Goal: Task Accomplishment & Management: Manage account settings

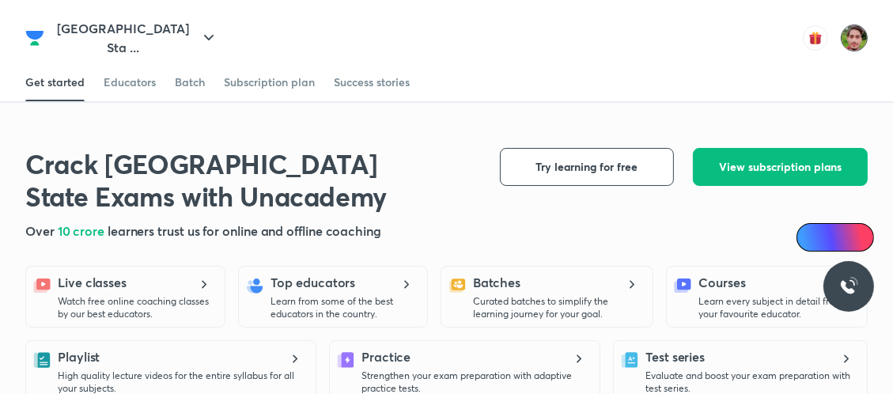
click at [867, 30] on img at bounding box center [854, 38] width 27 height 27
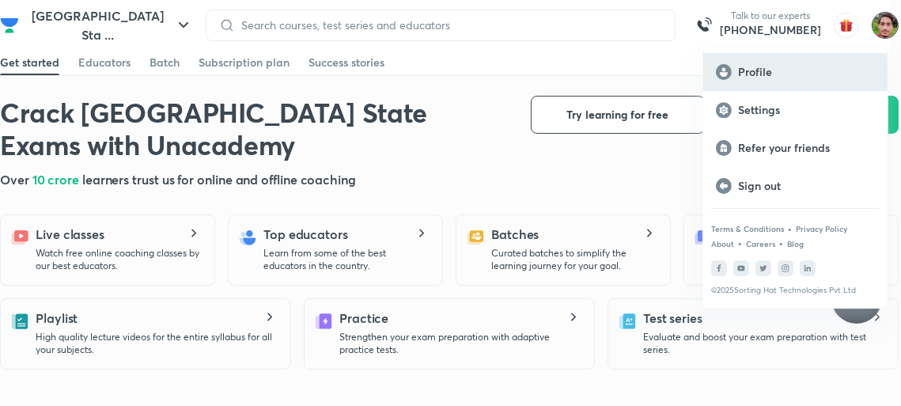
click at [754, 70] on p "Profile" at bounding box center [806, 72] width 137 height 14
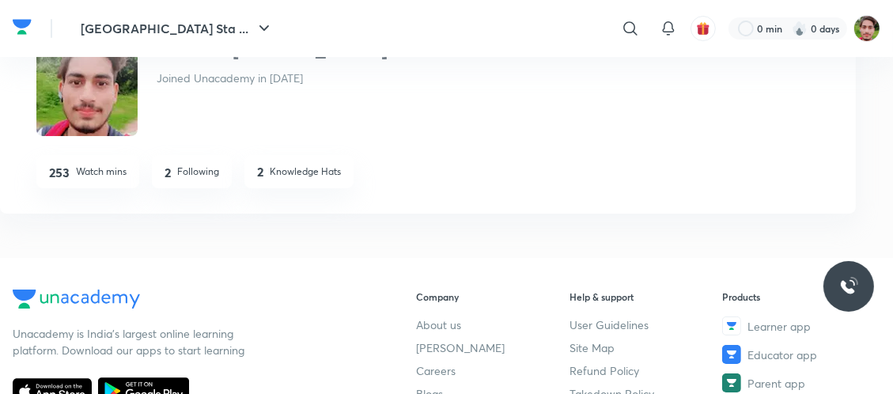
scroll to position [55, 0]
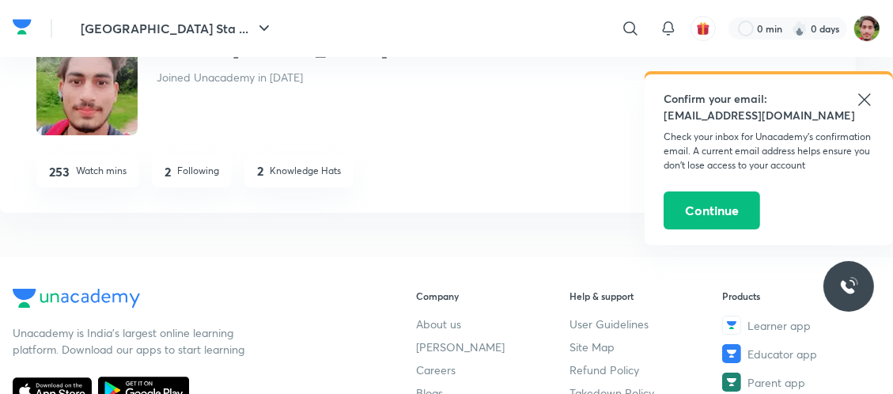
click at [874, 96] on icon at bounding box center [864, 99] width 19 height 19
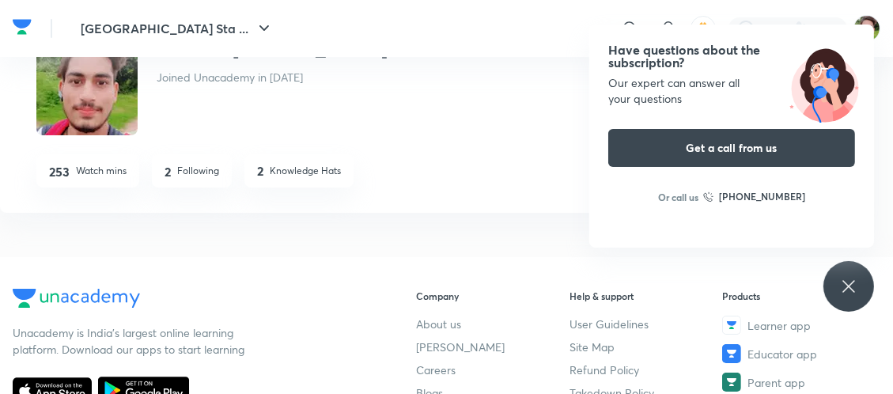
click at [281, 213] on div "Anulesh Prajapati Joined Unacademy in Sept 2022 253 Watch mins 2 Following 2 Kn…" at bounding box center [428, 107] width 856 height 210
click at [284, 178] on p "Knowledge Hats" at bounding box center [305, 171] width 71 height 14
click at [210, 178] on p "Following" at bounding box center [198, 171] width 42 height 14
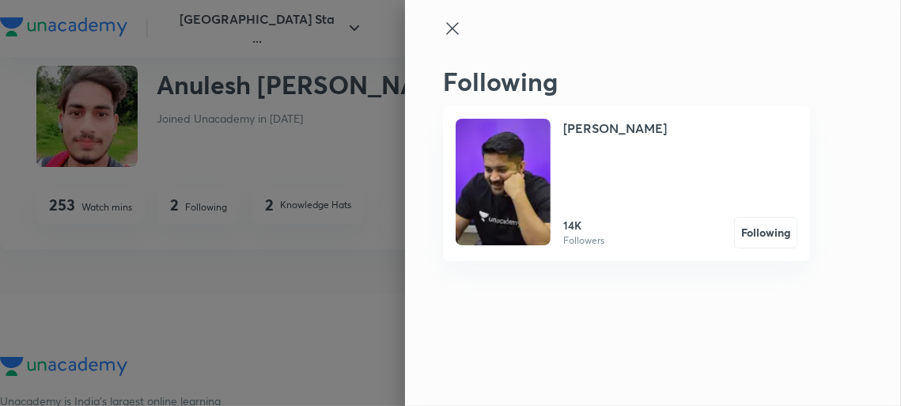
click at [447, 22] on icon at bounding box center [452, 28] width 19 height 19
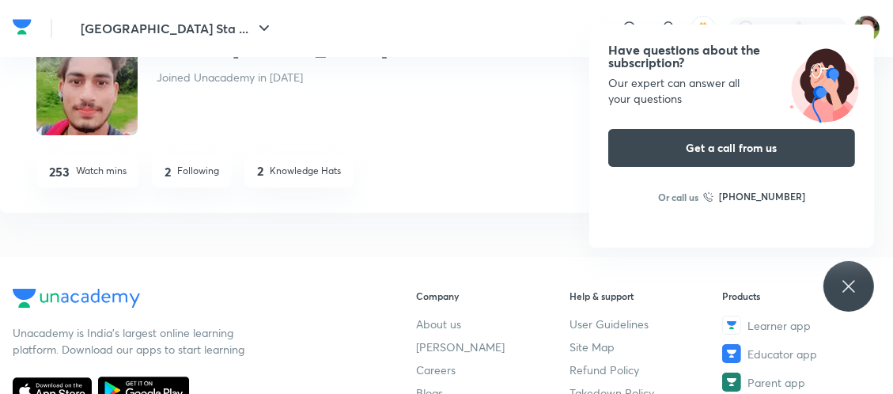
click at [67, 178] on h4 "253" at bounding box center [59, 171] width 21 height 13
drag, startPoint x: 63, startPoint y: 203, endPoint x: 98, endPoint y: 219, distance: 38.2
click at [98, 187] on div "253 Watch mins" at bounding box center [87, 170] width 103 height 33
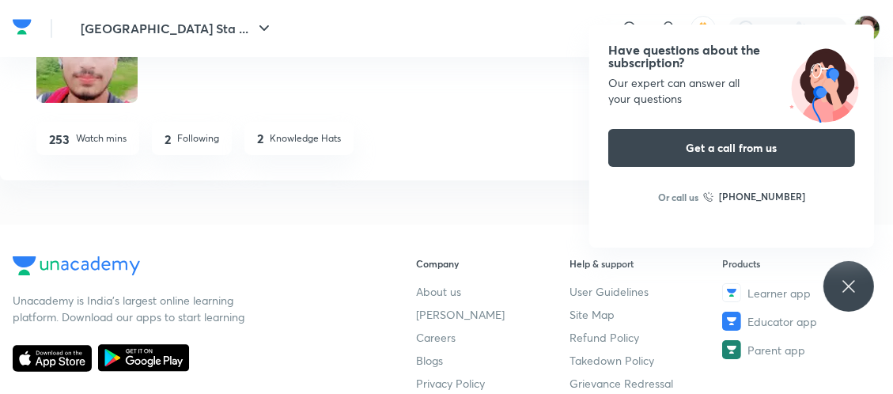
scroll to position [0, 0]
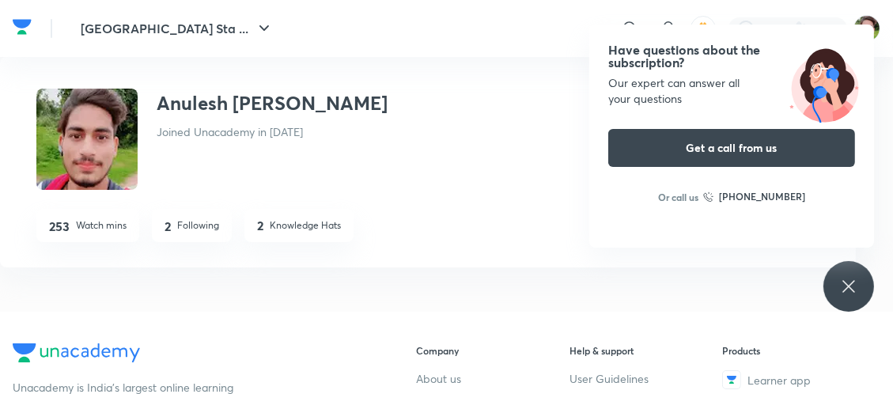
click at [502, 109] on div "Anulesh Prajapati Joined Unacademy in Sept 2022 253 Watch mins 2 Following 2 Kn…" at bounding box center [428, 162] width 856 height 210
click at [837, 279] on div "Have questions about the subscription? Our expert can answer all your questions…" at bounding box center [848, 286] width 51 height 51
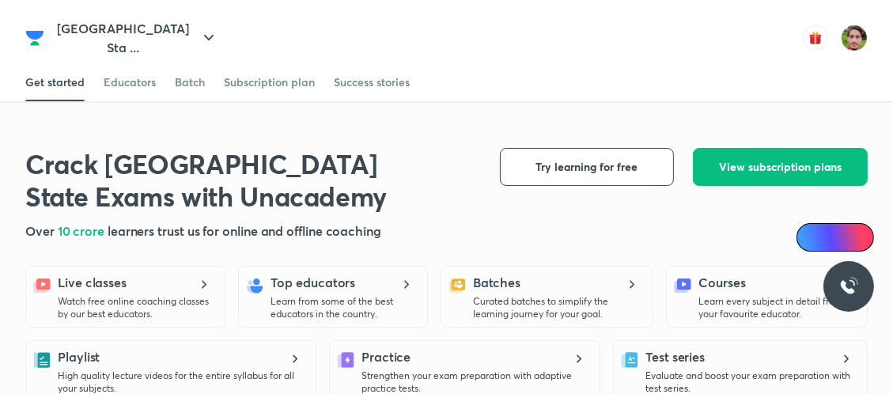
click at [0, 0] on icon at bounding box center [0, 0] width 0 height 0
click at [0, 0] on div "Batch" at bounding box center [0, 0] width 0 height 0
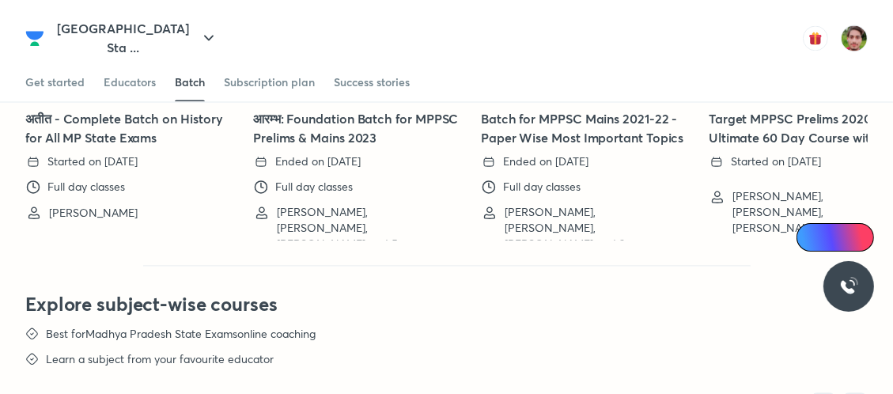
scroll to position [2851, 0]
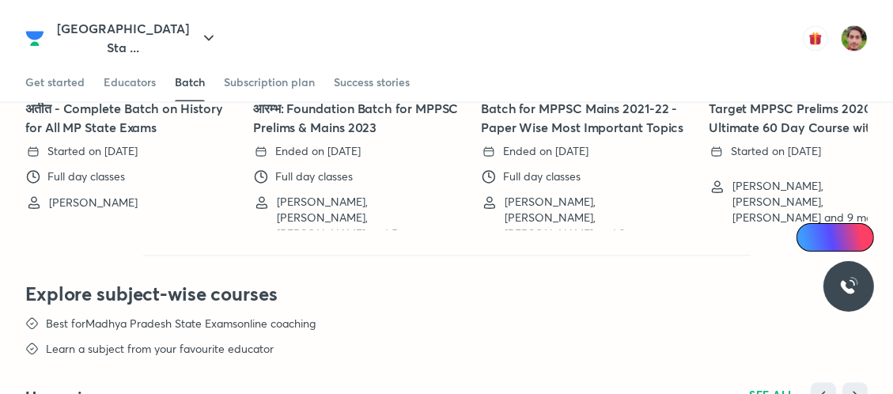
click at [0, 0] on div "Batch" at bounding box center [0, 0] width 0 height 0
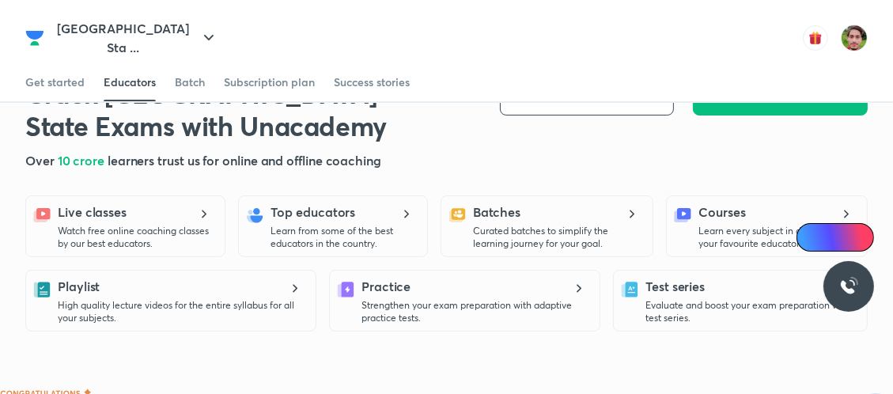
scroll to position [73, 0]
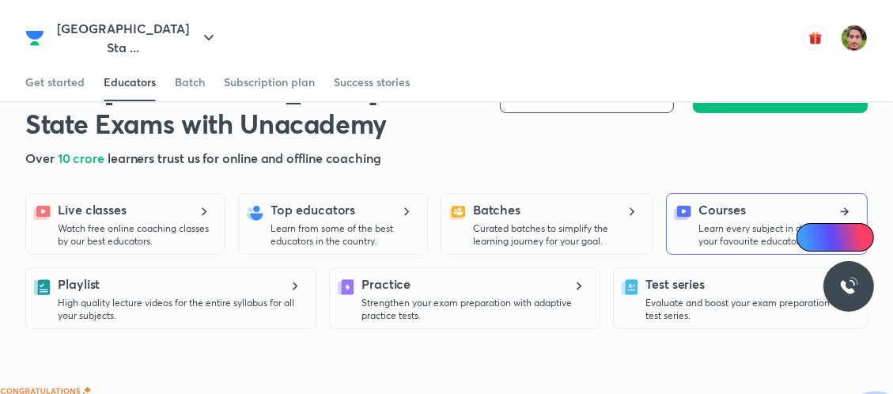
click at [735, 200] on h5 "Courses" at bounding box center [721, 209] width 47 height 19
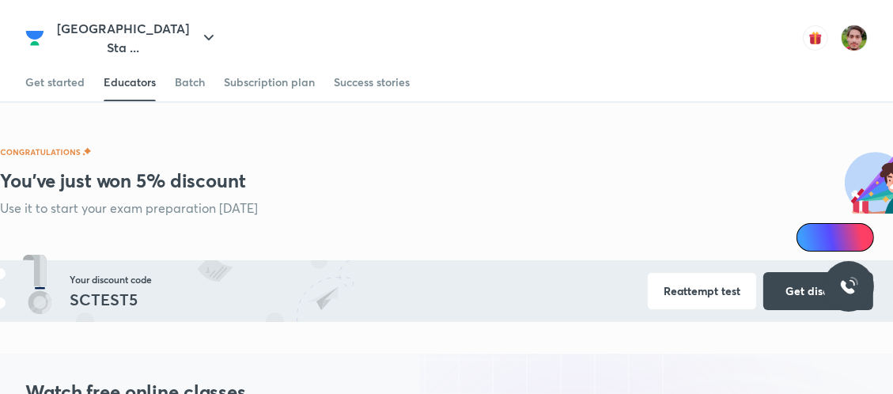
scroll to position [321, 0]
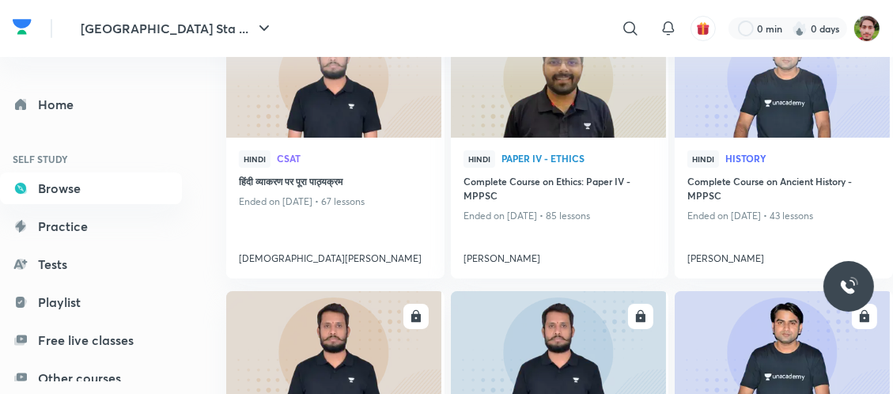
scroll to position [177, 0]
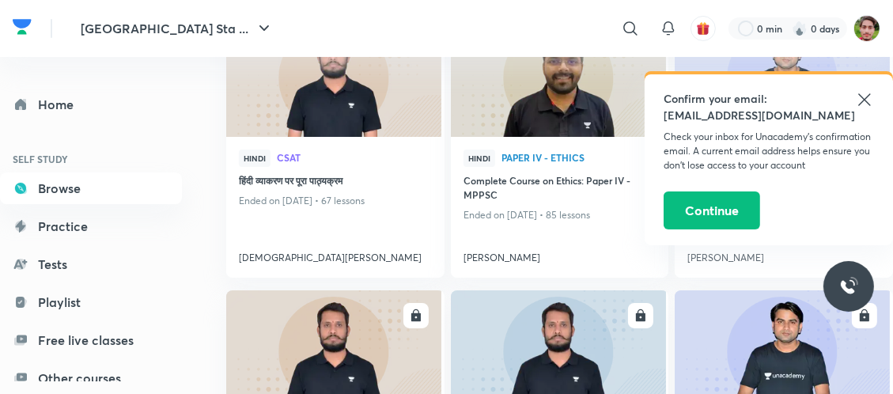
click at [874, 99] on icon at bounding box center [864, 99] width 19 height 19
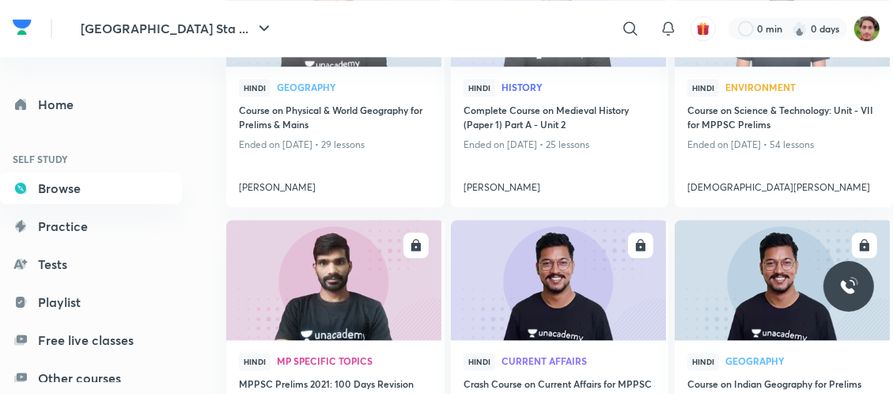
scroll to position [3543, 2]
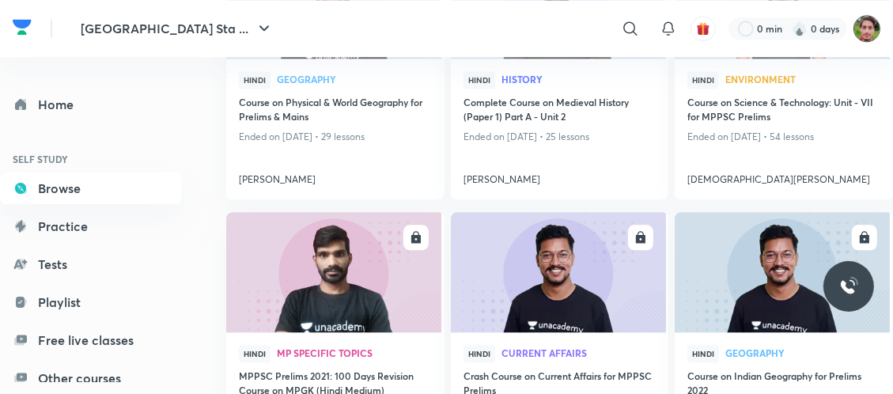
click at [875, 25] on img at bounding box center [866, 28] width 27 height 27
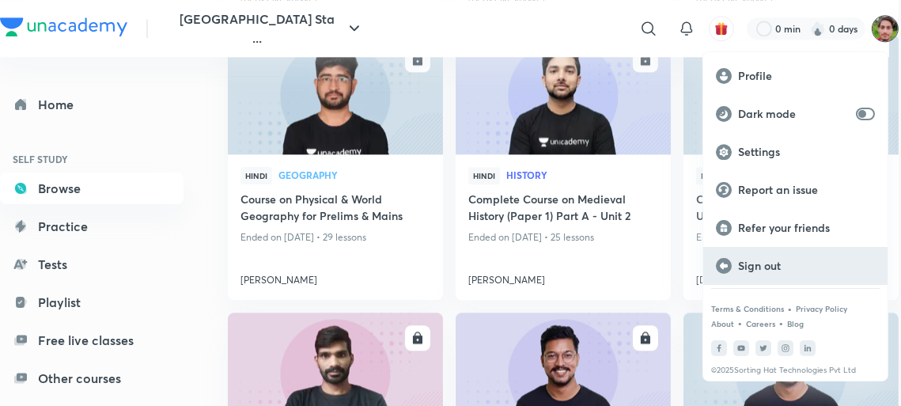
click at [759, 267] on p "Sign out" at bounding box center [806, 266] width 137 height 14
